Goal: Ask a question

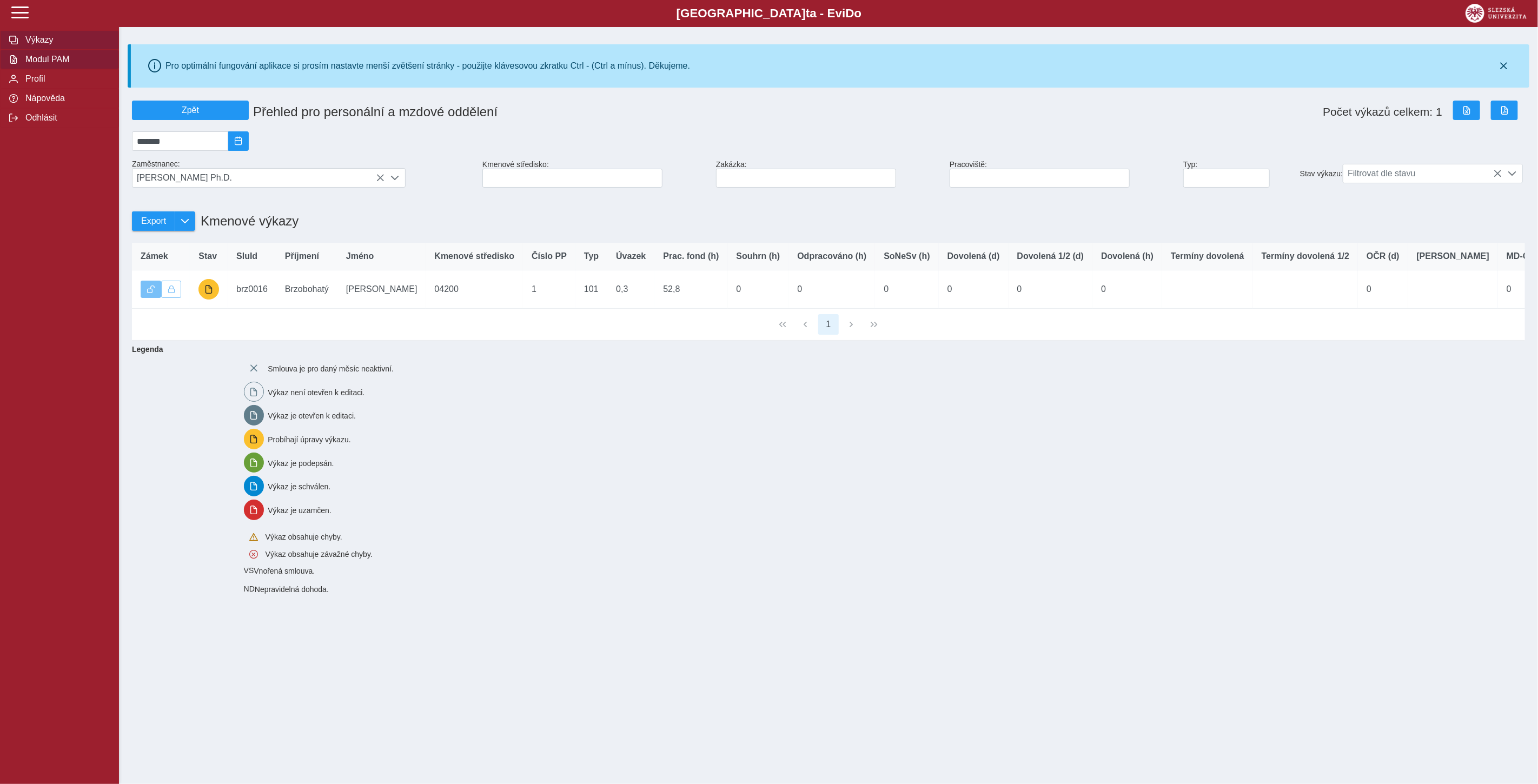
click at [47, 45] on span "Výkazy" at bounding box center [66, 40] width 88 height 9
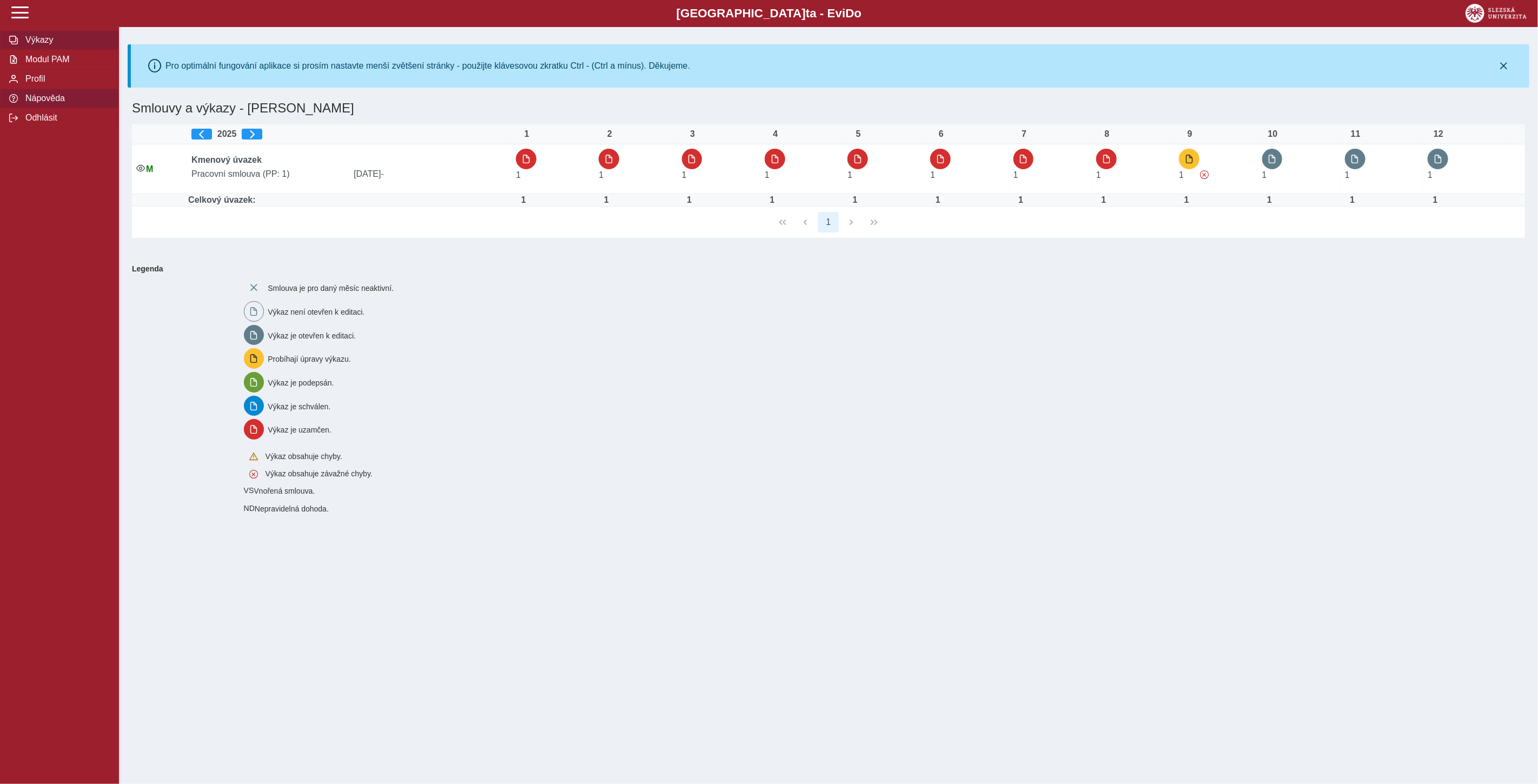
click at [51, 100] on span "Nápověda" at bounding box center [66, 98] width 88 height 9
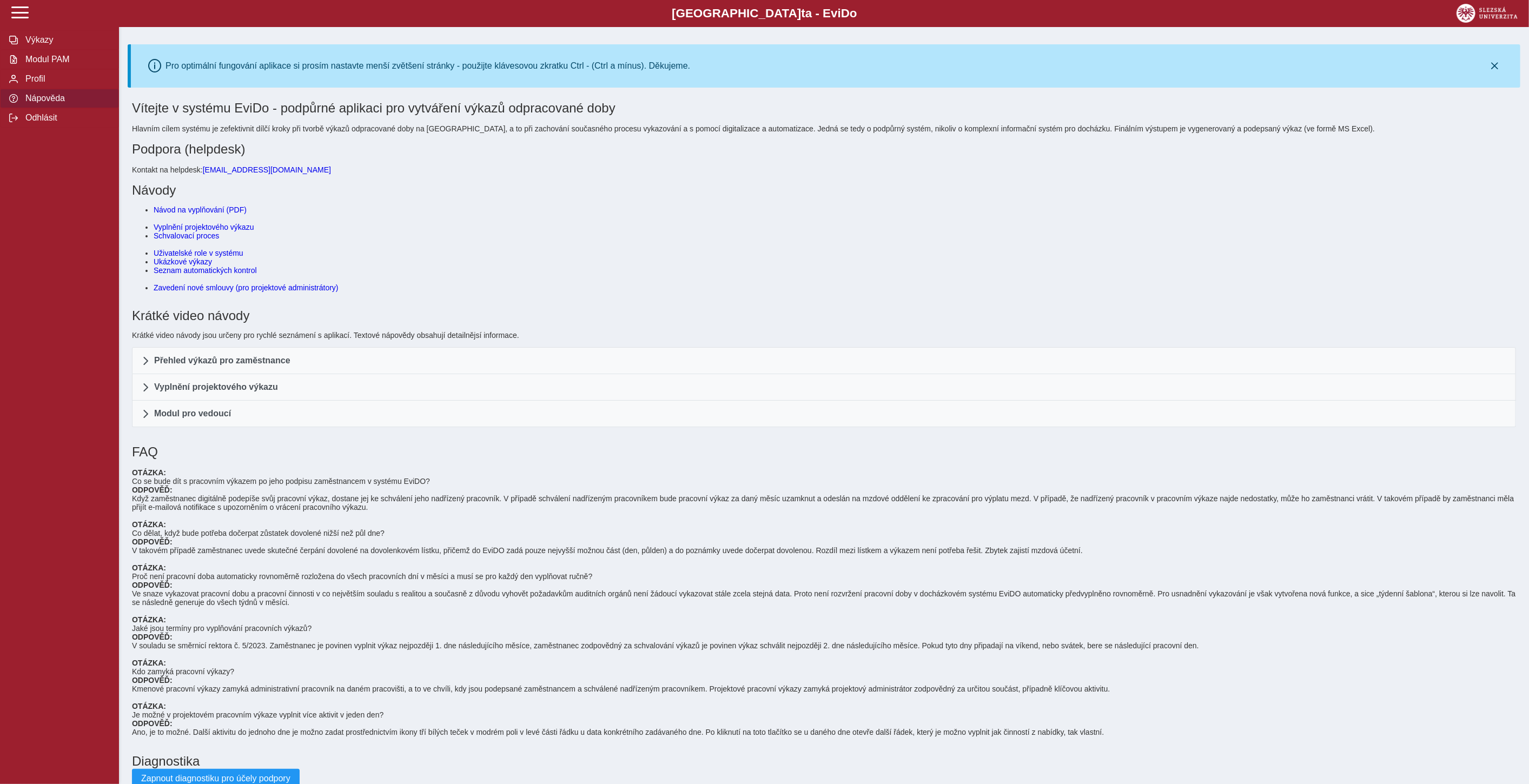
click at [240, 166] on link "[EMAIL_ADDRESS][DOMAIN_NAME]" at bounding box center [266, 170] width 128 height 9
click at [40, 59] on span "Modul PAM" at bounding box center [66, 59] width 88 height 9
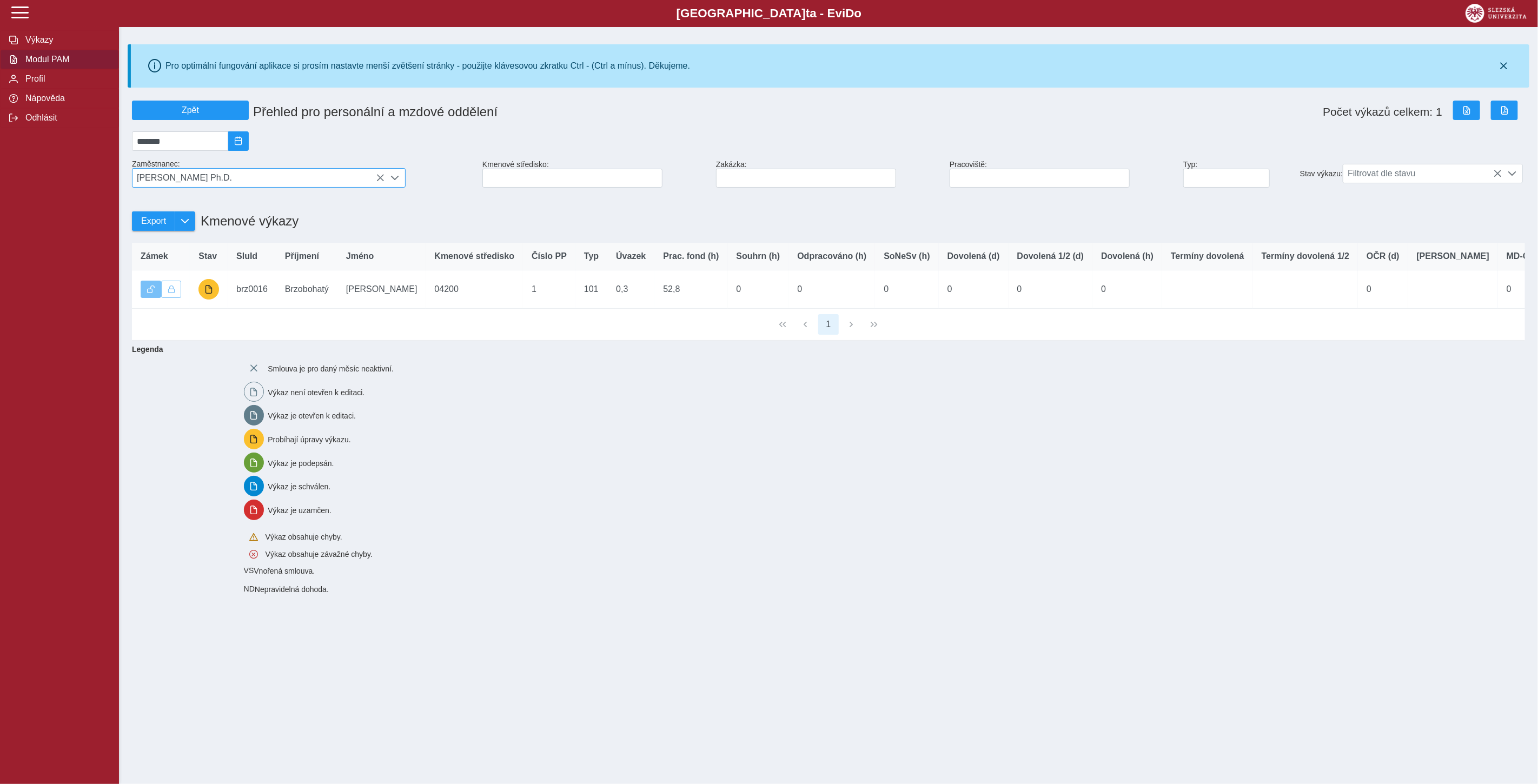
click at [331, 179] on span "[PERSON_NAME] Ph.D." at bounding box center [258, 177] width 252 height 18
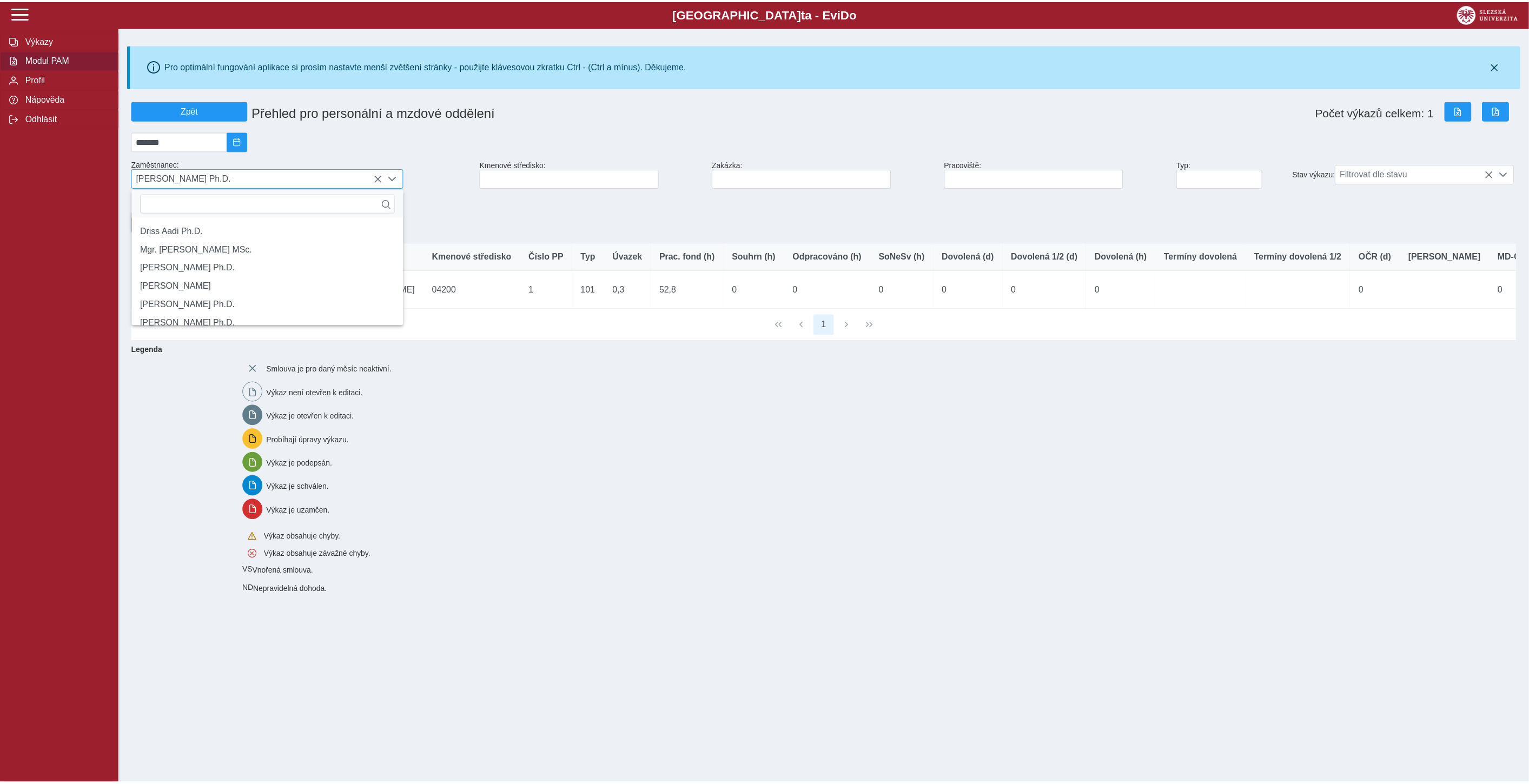
scroll to position [7, 46]
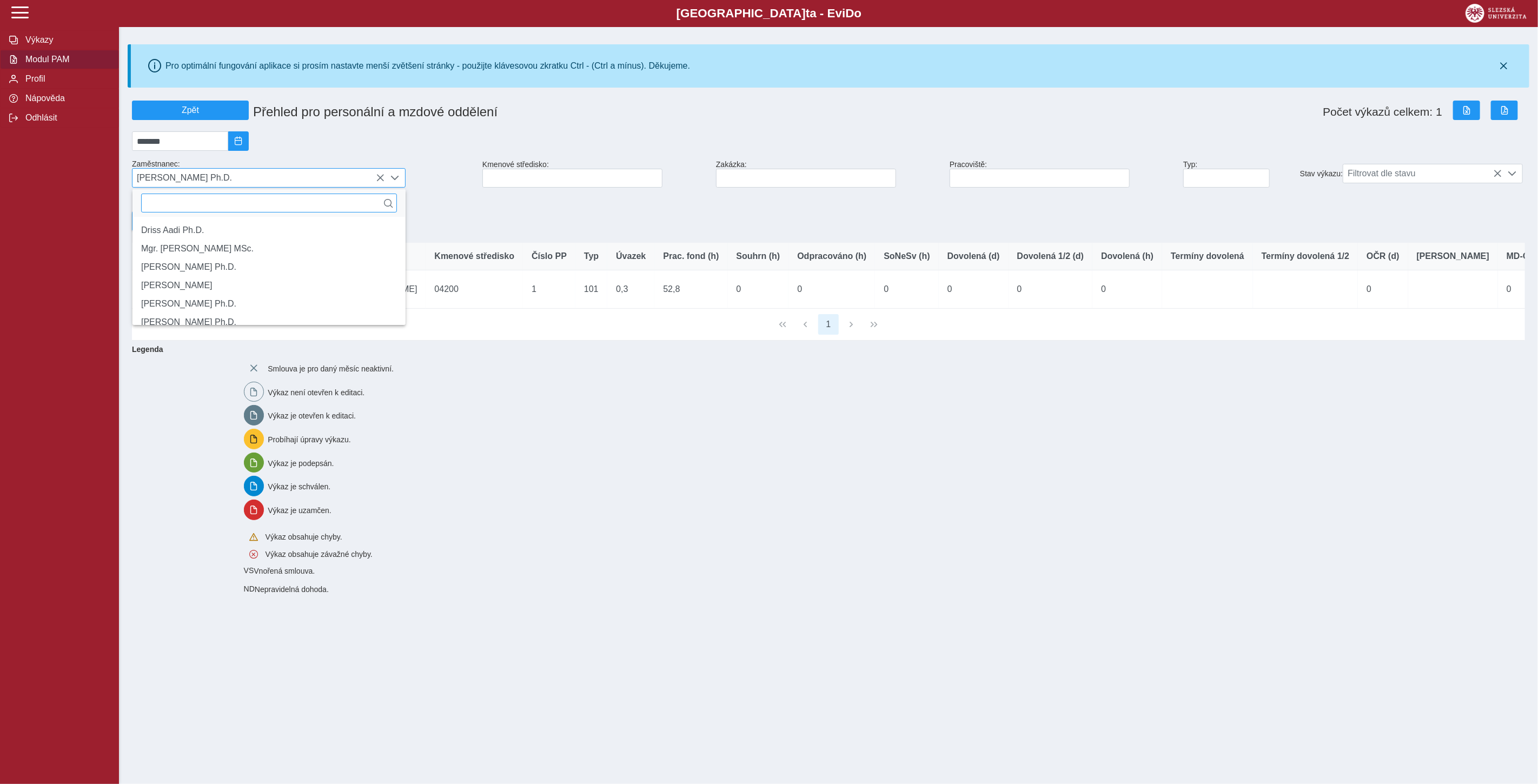
click at [299, 203] on input "text" at bounding box center [269, 203] width 256 height 19
type input "*****"
click at [207, 233] on li "[PERSON_NAME]" at bounding box center [268, 230] width 273 height 18
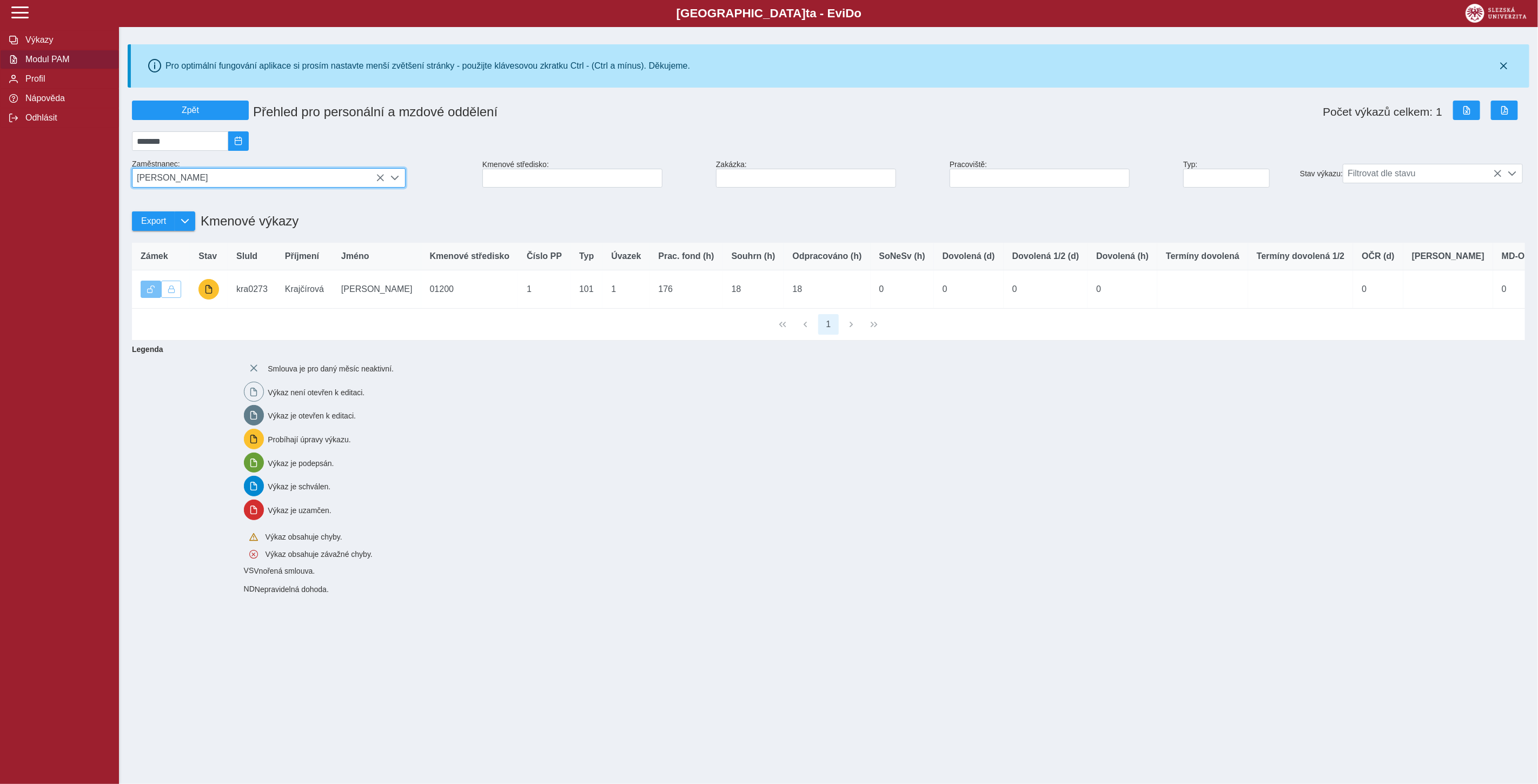
click at [305, 180] on span "[PERSON_NAME]" at bounding box center [258, 177] width 252 height 18
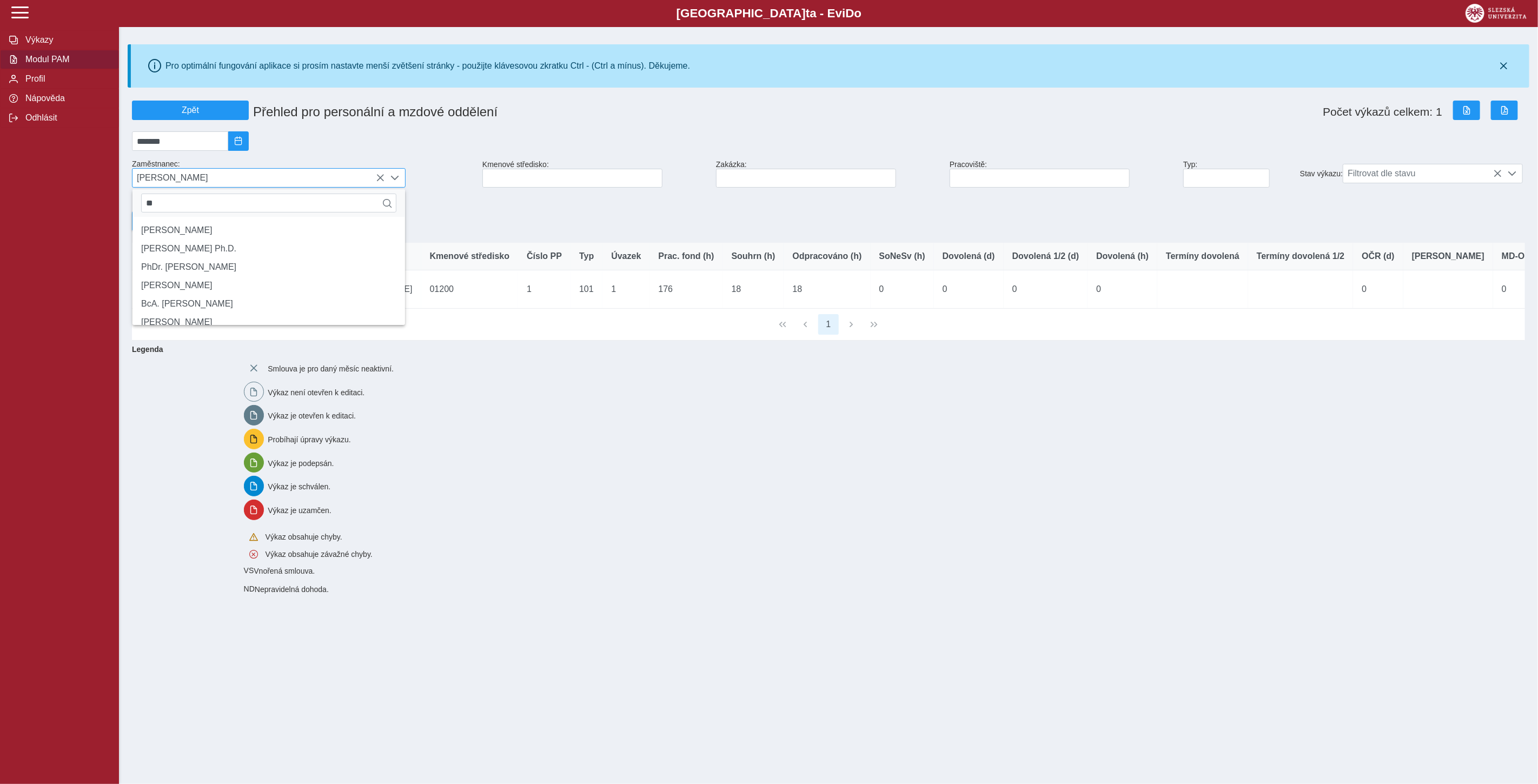
type input "*"
click at [380, 179] on icon at bounding box center [381, 178] width 9 height 9
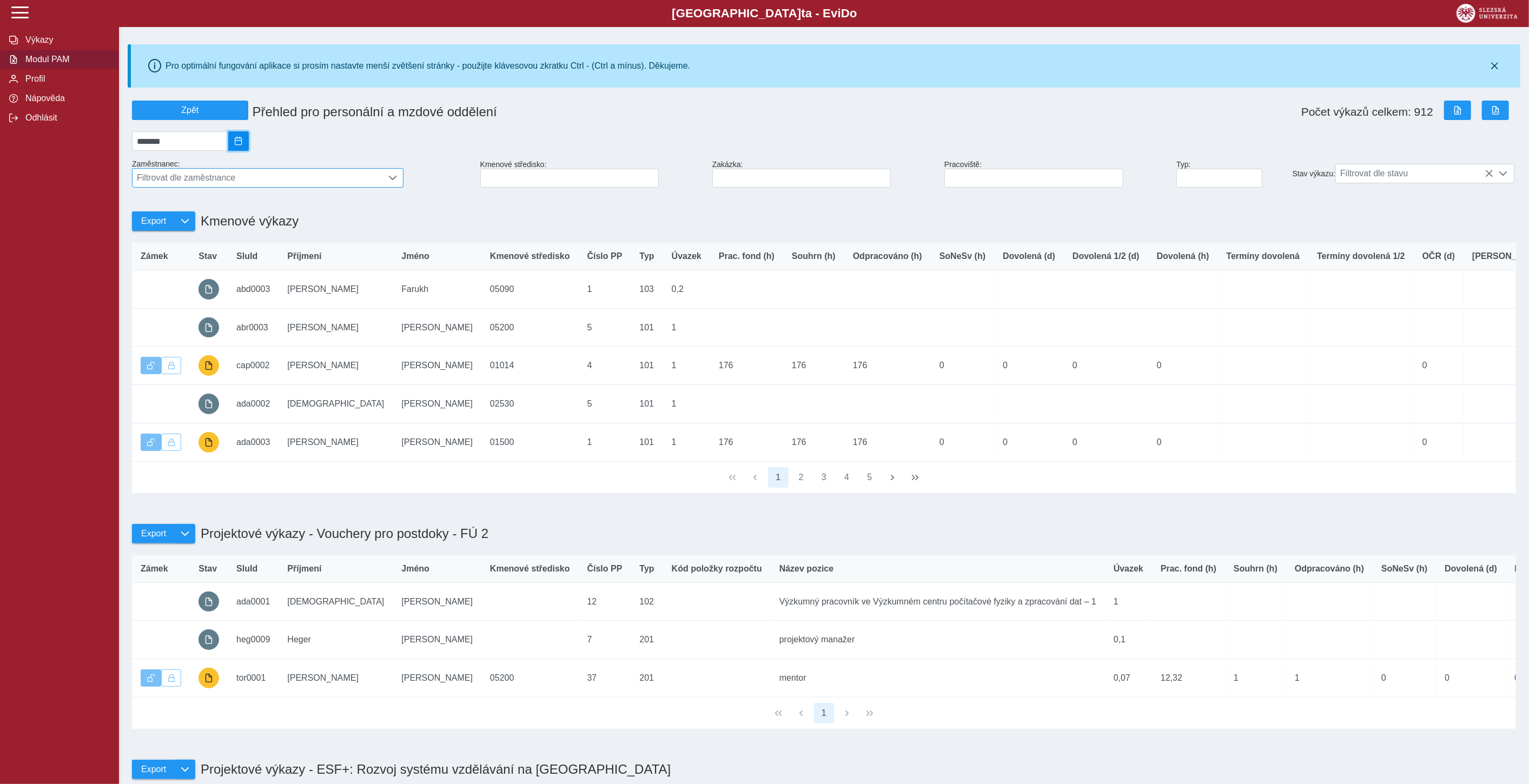
click at [243, 138] on span "2025/09" at bounding box center [239, 141] width 9 height 9
click at [196, 243] on span "Srp" at bounding box center [191, 234] width 36 height 18
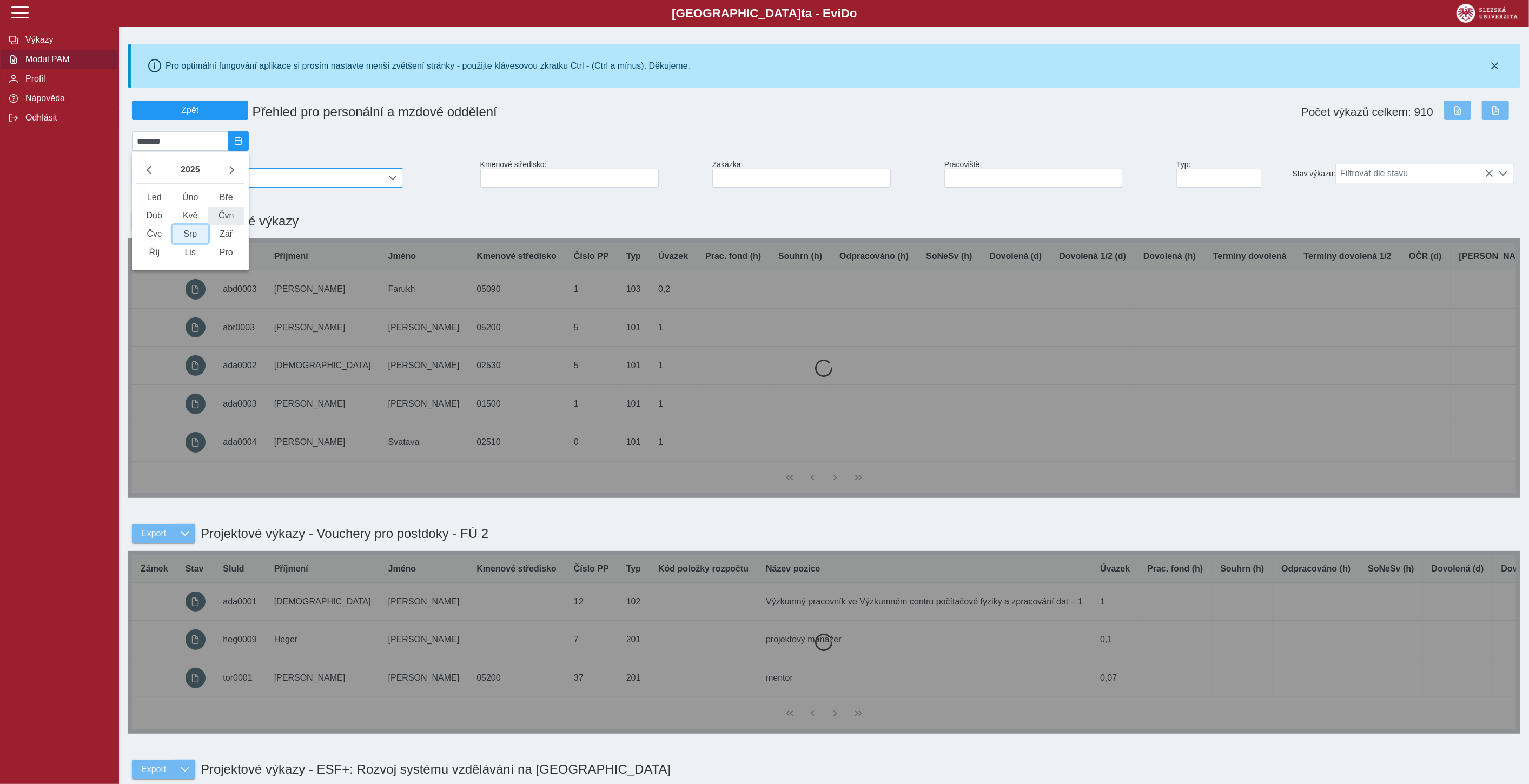
type input "*******"
